Goal: Information Seeking & Learning: Find specific fact

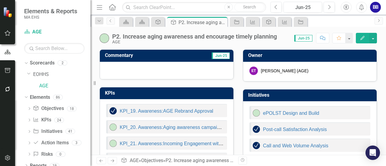
scroll to position [6, 0]
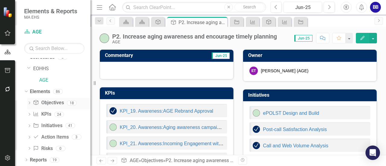
click at [55, 98] on div "Objective Objectives" at bounding box center [48, 103] width 31 height 10
click at [50, 102] on link "Objective Objectives" at bounding box center [48, 103] width 31 height 7
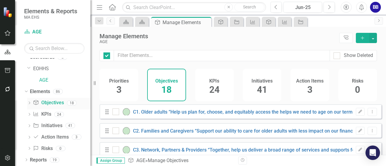
checkbox input "false"
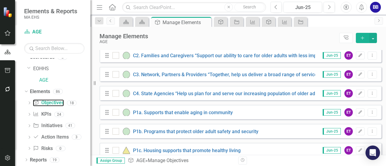
scroll to position [71, 0]
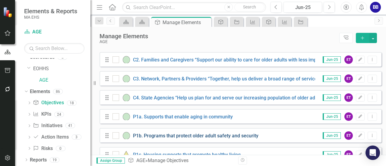
click at [234, 139] on link "P1b. Programs that protect older adult safety and security" at bounding box center [196, 136] width 126 height 6
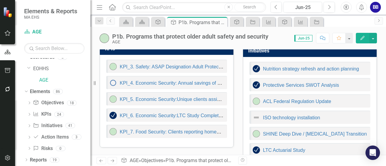
scroll to position [42, 0]
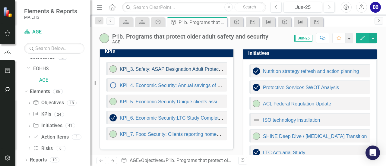
click at [162, 69] on link "KPI_3. Safety: ASAP Designation Adult Protective Services compliance improvemen…" at bounding box center [215, 69] width 190 height 5
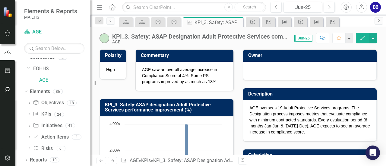
drag, startPoint x: 136, startPoint y: 104, endPoint x: 161, endPoint y: 105, distance: 24.8
click at [161, 105] on h3 "KPI_3. Safety:ASAP designation Adult Protective Services performance improvemen…" at bounding box center [168, 107] width 126 height 11
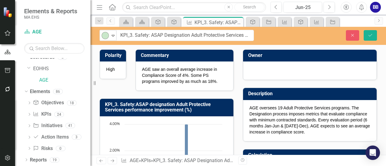
drag, startPoint x: 153, startPoint y: 37, endPoint x: 245, endPoint y: 38, distance: 91.8
click at [153, 35] on input "KPI_3. Safety: ASAP Designation Adult Protective Services compliance improvemen…" at bounding box center [185, 35] width 137 height 11
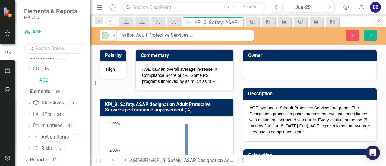
scroll to position [0, 58]
drag, startPoint x: 151, startPoint y: 35, endPoint x: 250, endPoint y: 38, distance: 99.1
click at [250, 38] on input "KPI_3. Safety: ASAP Designation Adult Protective Services compliance improvemen…" at bounding box center [185, 35] width 137 height 11
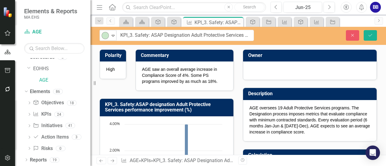
click at [246, 110] on div "AGE oversees 19 Adult Protective Services programs. The Designation process imp…" at bounding box center [310, 120] width 134 height 41
click at [258, 106] on p "AGE oversees 19 Adult Protective Services programs. The Designation process imp…" at bounding box center [310, 120] width 121 height 30
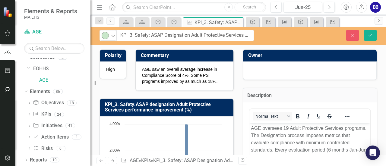
click at [258, 107] on div "<p>AGE oversees 19 Adult Protective Services programs. The Designation process …" at bounding box center [310, 168] width 122 height 122
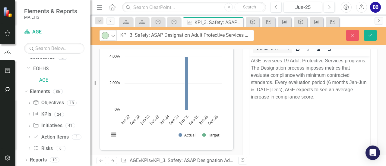
scroll to position [71, 0]
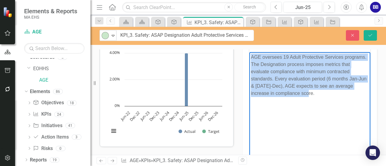
drag, startPoint x: 252, startPoint y: 57, endPoint x: 299, endPoint y: 96, distance: 61.4
click at [299, 96] on p "AGE oversees 19 Adult Protective Services programs. The Designation process imp…" at bounding box center [310, 75] width 118 height 43
copy p "AGE oversees 19 Adult Protective Services programs. The Designation process imp…"
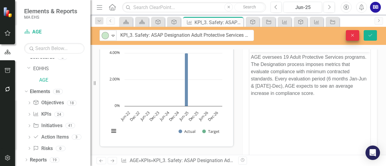
click at [352, 34] on icon "Close" at bounding box center [352, 35] width 5 height 4
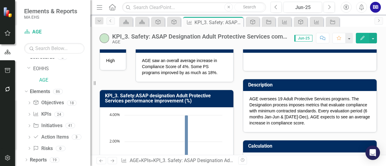
scroll to position [10, 0]
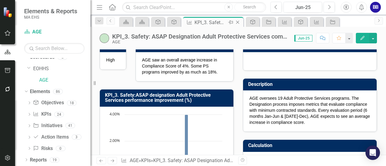
click at [239, 21] on icon "Close" at bounding box center [238, 22] width 6 height 5
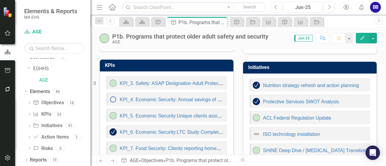
scroll to position [36, 0]
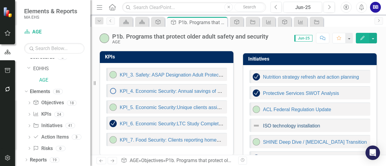
click at [295, 123] on link "ISO technology installation" at bounding box center [291, 125] width 57 height 5
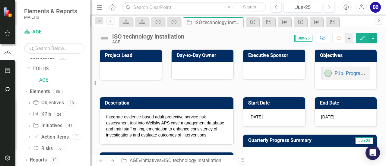
click at [141, 125] on p "Integrate evidence-based adult protective service risk assessment tool into Wel…" at bounding box center [166, 126] width 121 height 24
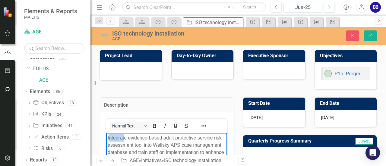
drag, startPoint x: 110, startPoint y: 136, endPoint x: 124, endPoint y: 133, distance: 14.4
click at [112, 139] on p "Integrate evidence-based adult protective service risk assessment tool into Wel…" at bounding box center [167, 152] width 118 height 36
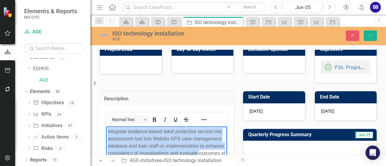
scroll to position [14, 0]
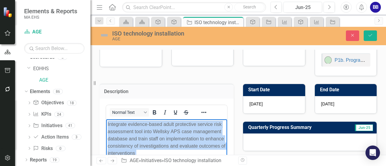
copy p "Integrate evidence-based adult protective service risk assessment tool into Wel…"
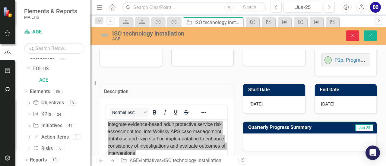
click at [356, 35] on button "Close" at bounding box center [352, 35] width 13 height 11
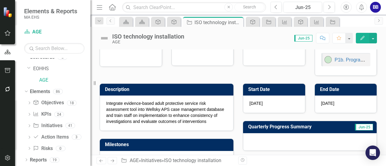
click at [299, 67] on div "Project Lead Day-to-Day Owner Executive Sponsor Objectives P1b. Programs that p…" at bounding box center [238, 52] width 287 height 48
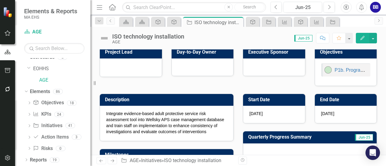
scroll to position [0, 0]
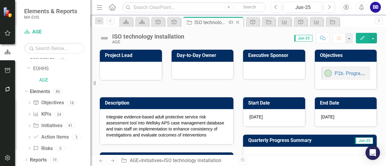
click at [240, 21] on icon "Close" at bounding box center [238, 22] width 6 height 5
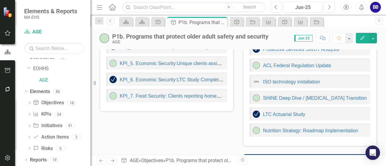
scroll to position [81, 0]
click at [322, 65] on link "ACL Federal Regulation Update" at bounding box center [297, 65] width 68 height 5
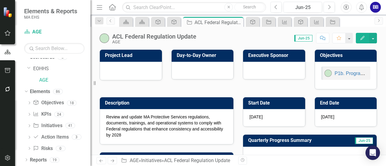
click at [159, 122] on p "Review and update MA Protective Services regulations, documents, trainings, and…" at bounding box center [166, 126] width 121 height 24
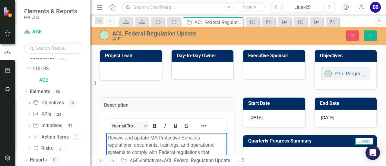
click at [108, 136] on p "Review and update MA Protective Services regulations, documents, trainings, and…" at bounding box center [167, 148] width 118 height 29
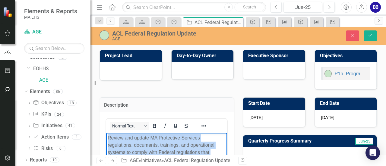
scroll to position [6, 0]
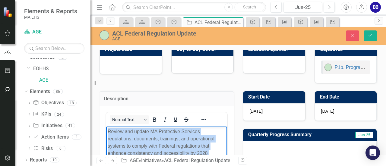
copy p "Review and update MA Protective Services regulations, documents, trainings, and…"
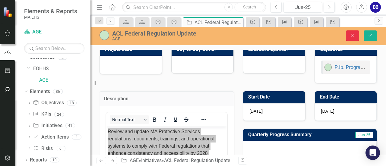
click at [348, 38] on button "Close" at bounding box center [352, 35] width 13 height 11
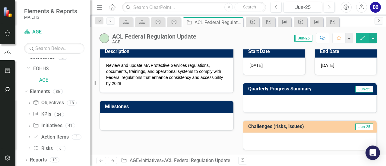
scroll to position [0, 0]
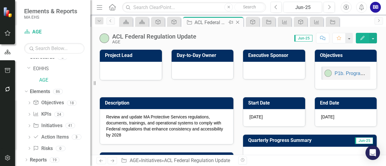
click at [239, 23] on icon at bounding box center [237, 22] width 3 height 3
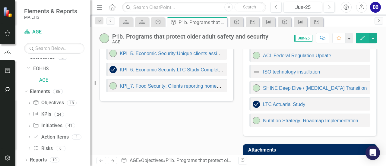
scroll to position [93, 0]
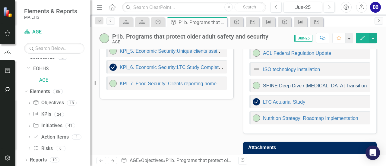
click at [297, 84] on link "SHINE Deep Dive / [MEDICAL_DATA] Transition" at bounding box center [315, 85] width 104 height 5
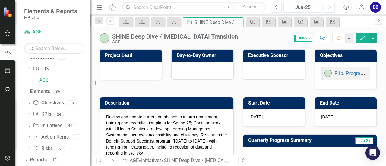
click at [131, 122] on p "Review and update current databases to inform recruitment, training and recerti…" at bounding box center [166, 135] width 121 height 42
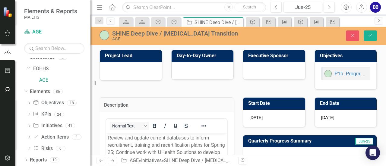
click at [108, 138] on p "Review and update current databases to inform recruitment, training and recerti…" at bounding box center [167, 163] width 118 height 58
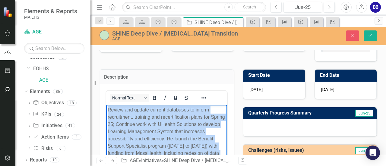
scroll to position [35, 0]
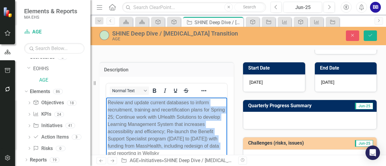
copy p "Review and update current databases to inform recruitment, training and recerti…"
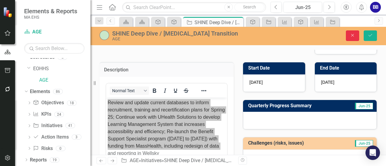
click at [351, 37] on icon "Close" at bounding box center [352, 35] width 5 height 4
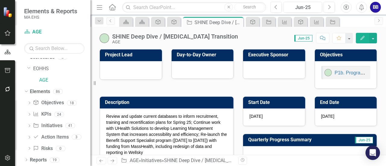
scroll to position [0, 0]
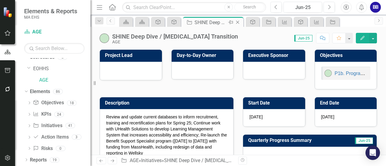
click at [240, 21] on icon "Close" at bounding box center [238, 22] width 6 height 5
